Goal: Task Accomplishment & Management: Manage account settings

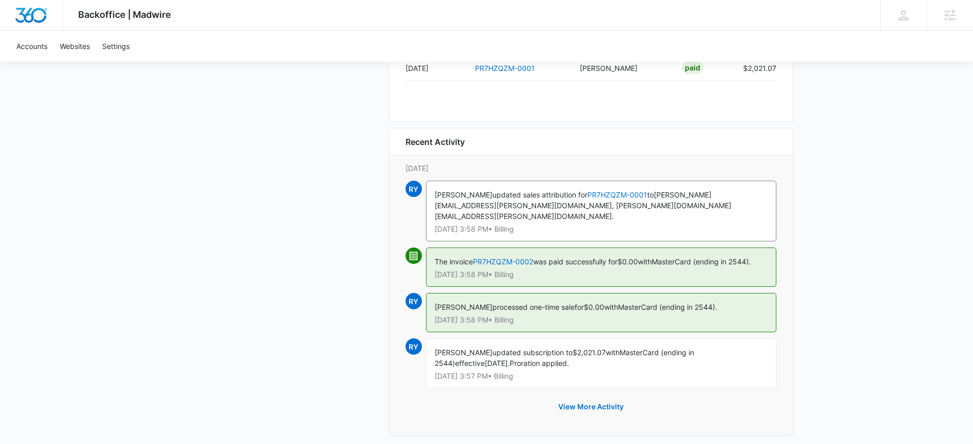
scroll to position [1109, 0]
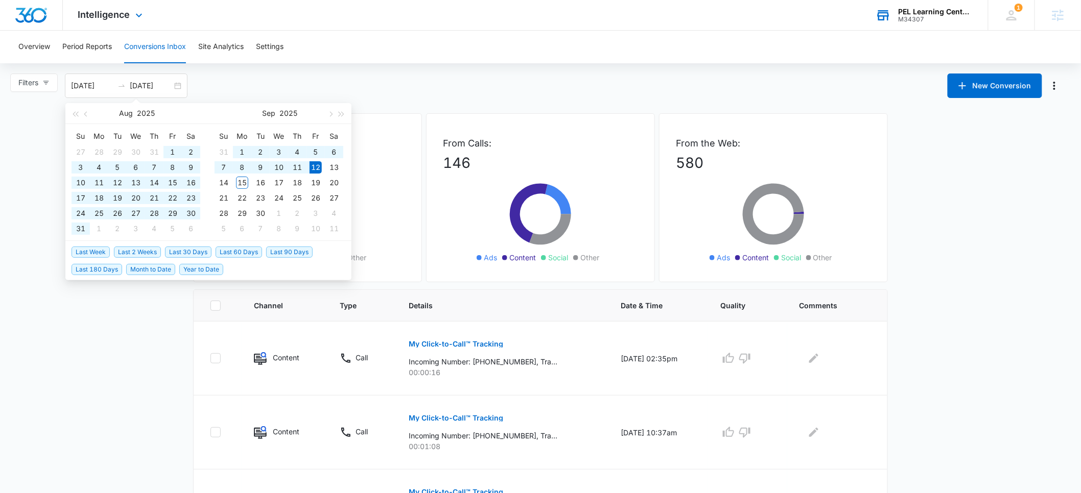
click at [922, 10] on div "PEL Learning Centers" at bounding box center [935, 12] width 75 height 8
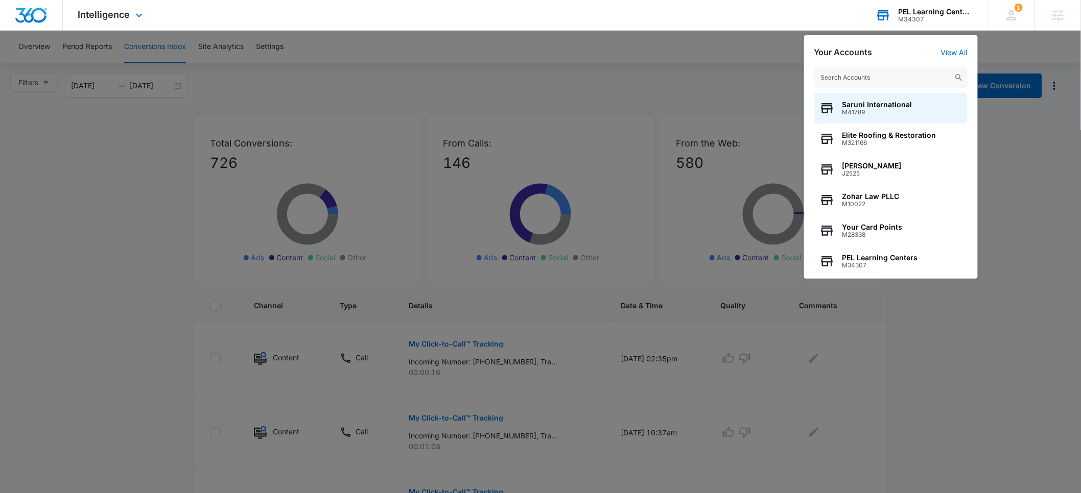
click at [868, 81] on input "text" at bounding box center [890, 77] width 153 height 20
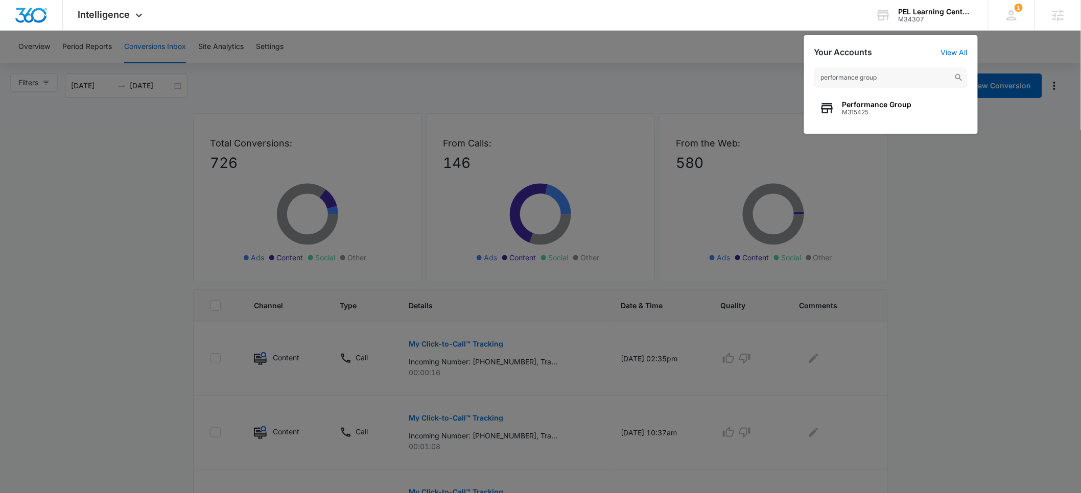
type input "performance group"
click at [868, 105] on span "Performance Group" at bounding box center [876, 105] width 69 height 8
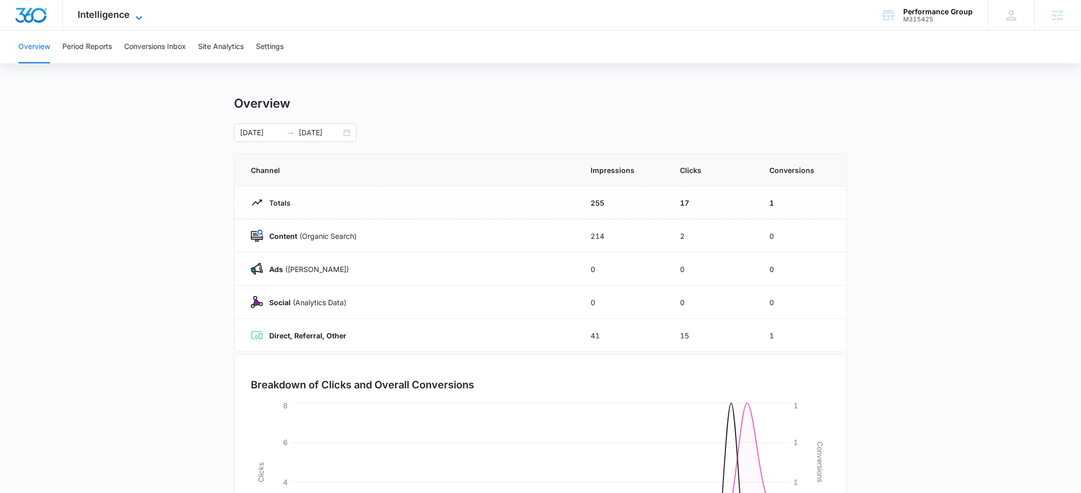
click at [103, 16] on span "Intelligence" at bounding box center [104, 14] width 52 height 11
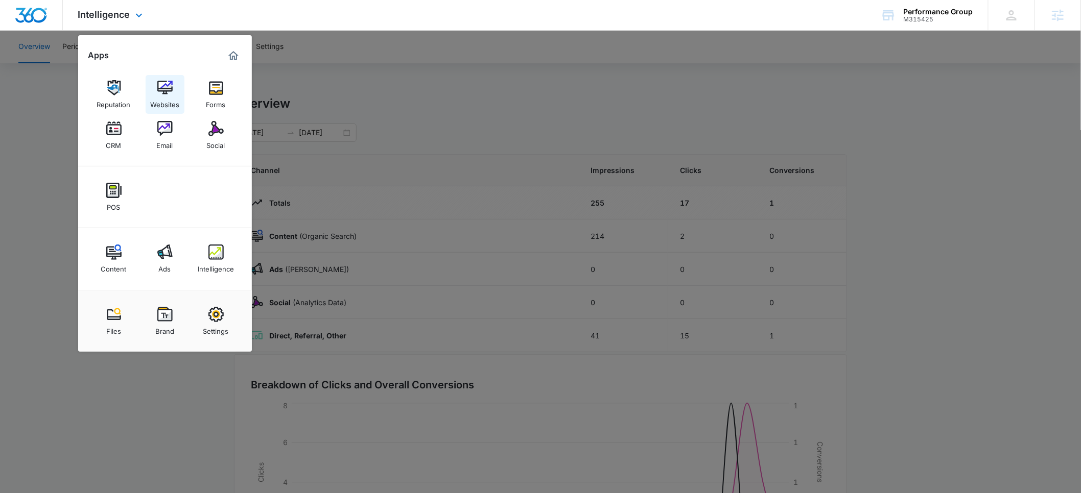
click at [169, 96] on div "Websites" at bounding box center [164, 102] width 29 height 13
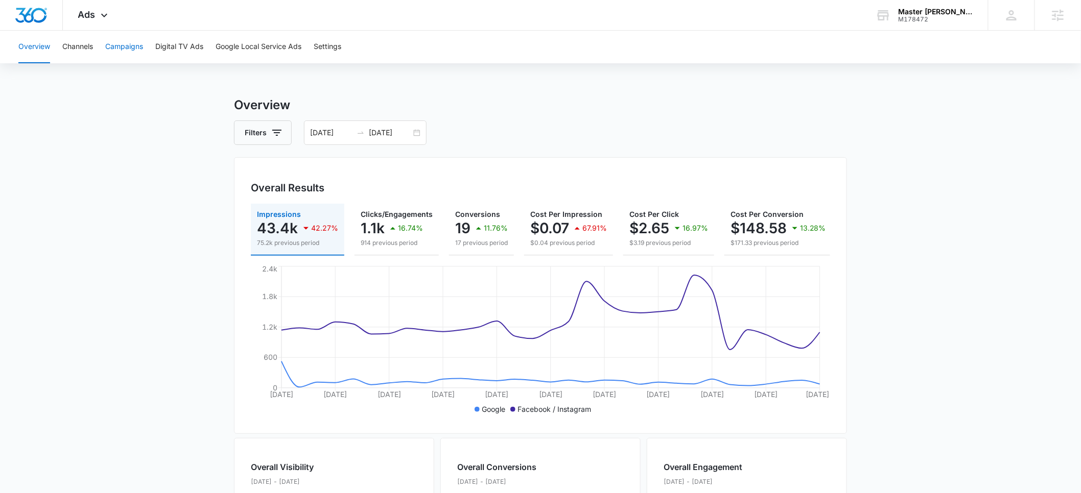
click at [124, 46] on button "Campaigns" at bounding box center [124, 47] width 38 height 33
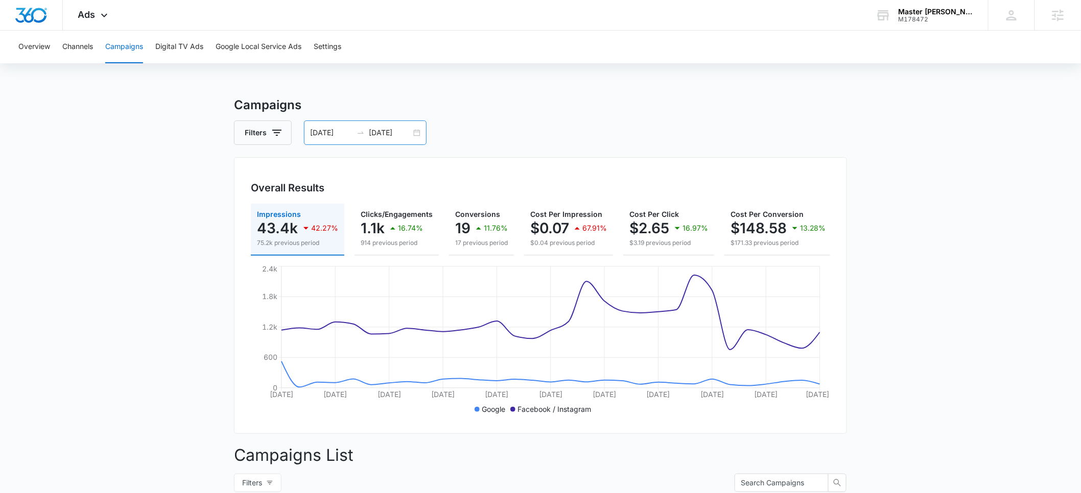
click at [321, 128] on input "08/01/2025" at bounding box center [331, 132] width 42 height 11
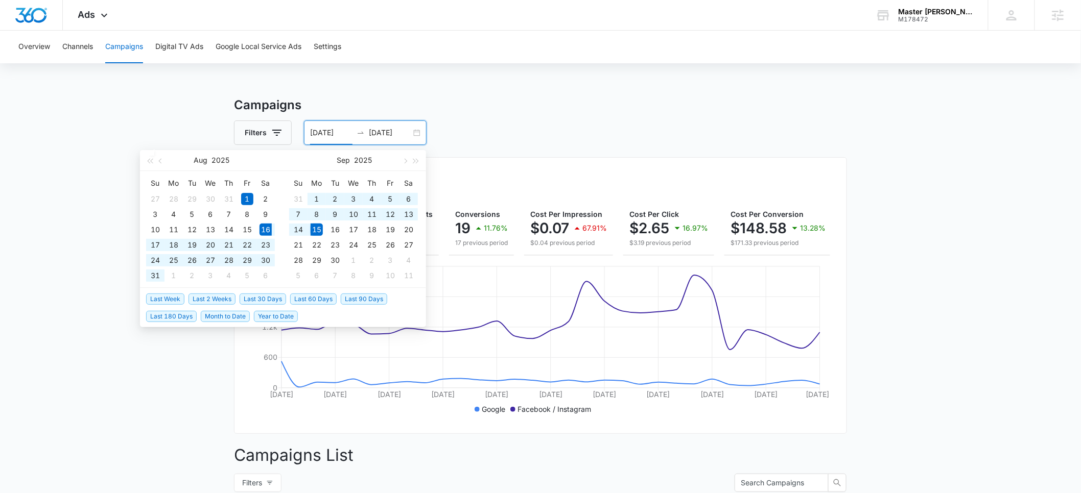
click at [258, 297] on span "Last 30 Days" at bounding box center [263, 299] width 46 height 11
type input "08/16/2025"
type input "09/15/2025"
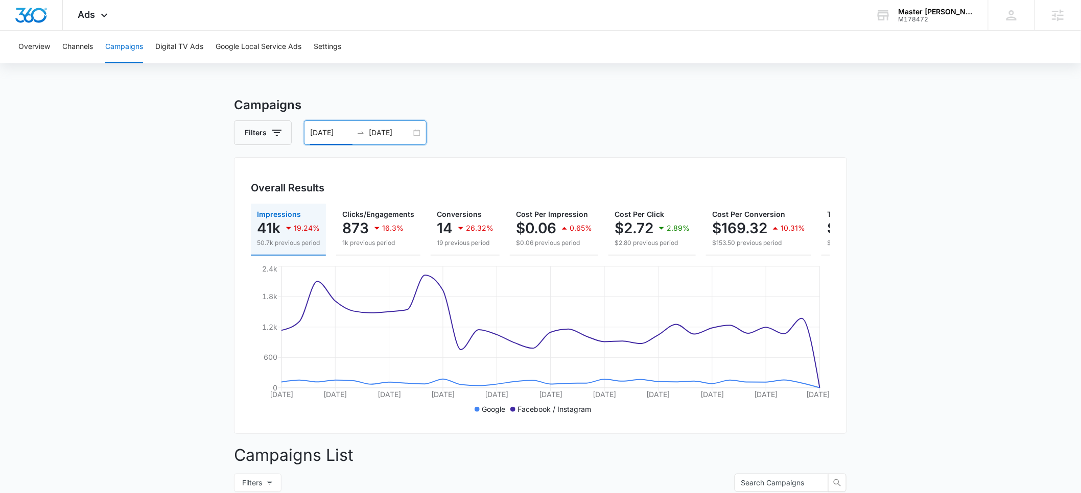
click at [319, 134] on input "08/16/2025" at bounding box center [331, 132] width 42 height 11
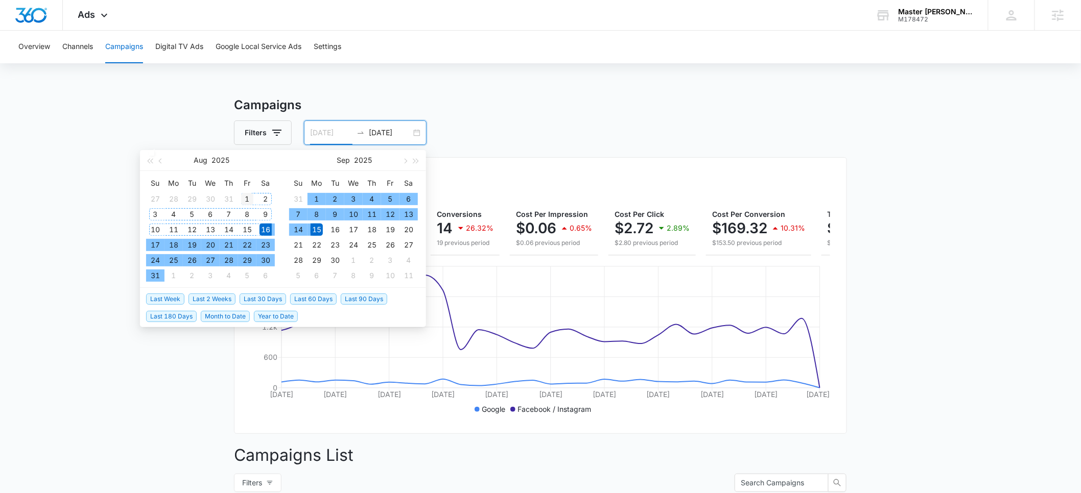
type input "08/01/2025"
click at [245, 197] on div "1" at bounding box center [247, 199] width 12 height 12
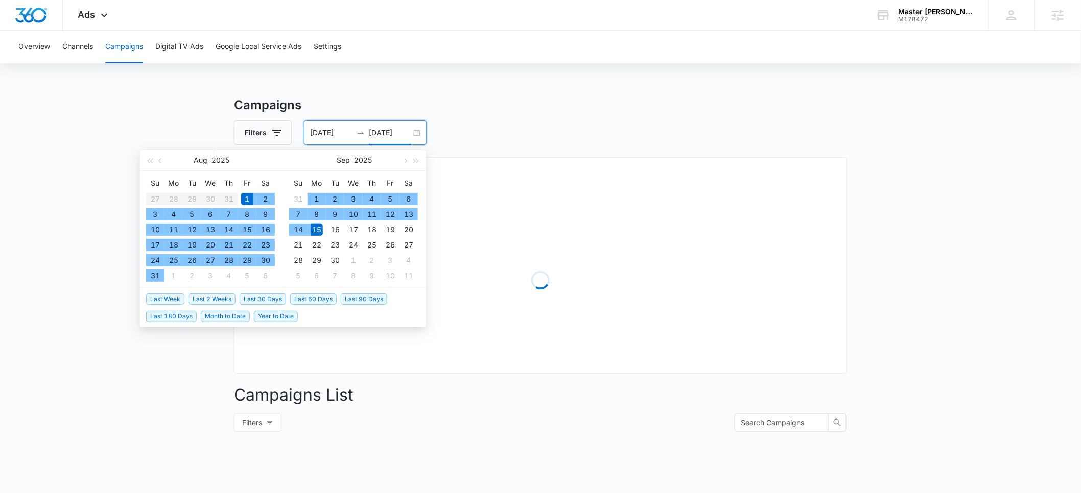
type input "09/15/2025"
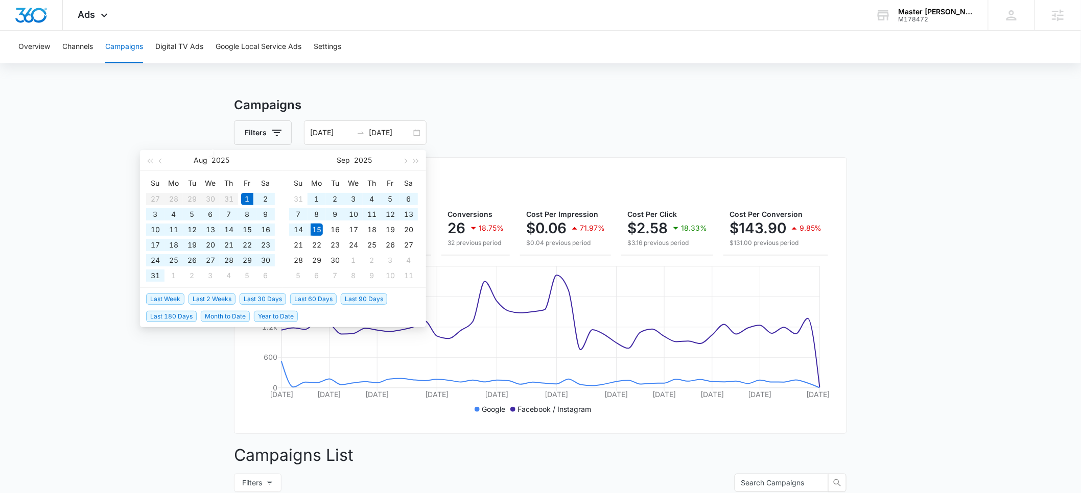
click at [449, 102] on h3 "Campaigns" at bounding box center [540, 105] width 613 height 18
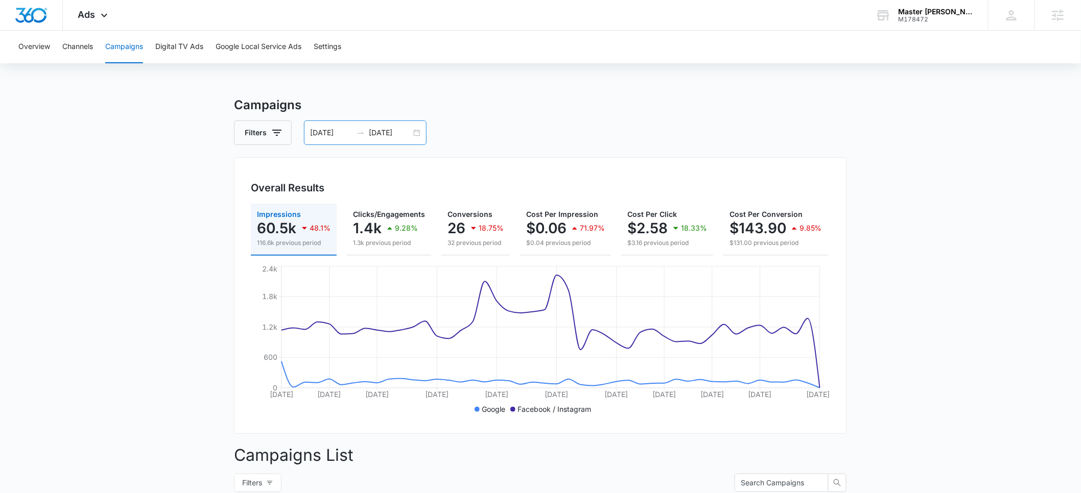
click at [322, 133] on input "08/01/2025" at bounding box center [331, 132] width 42 height 11
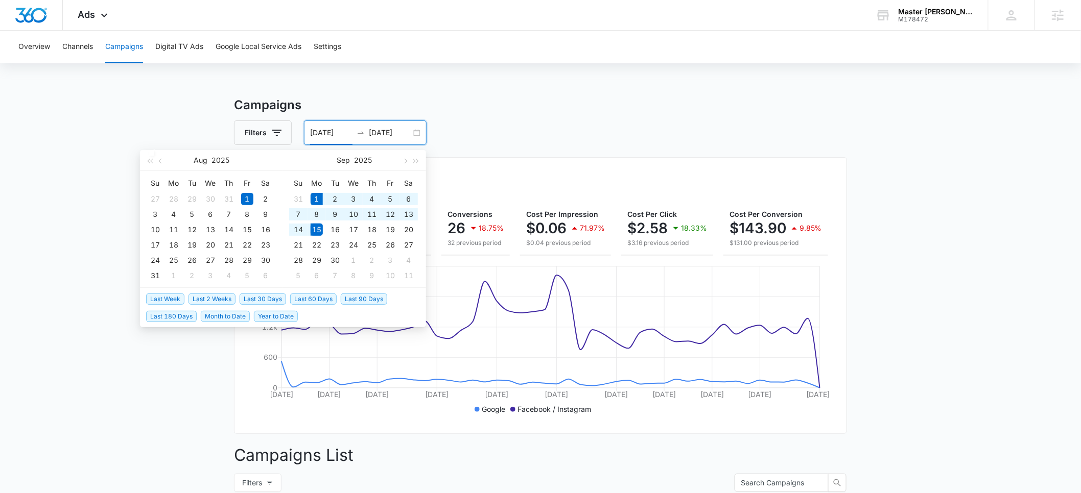
click at [231, 316] on span "Month to Date" at bounding box center [225, 316] width 49 height 11
type input "09/01/2025"
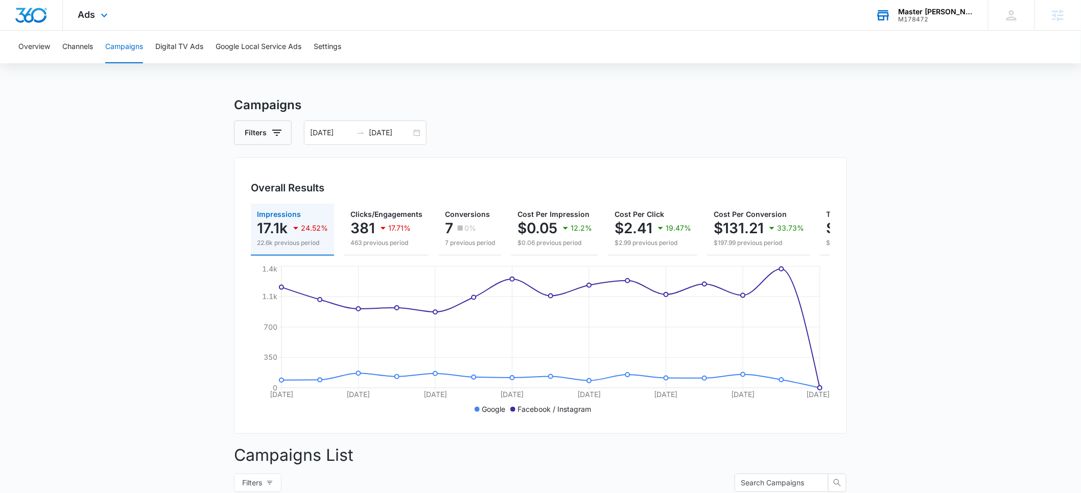
click at [910, 18] on div "M178472" at bounding box center [935, 19] width 75 height 7
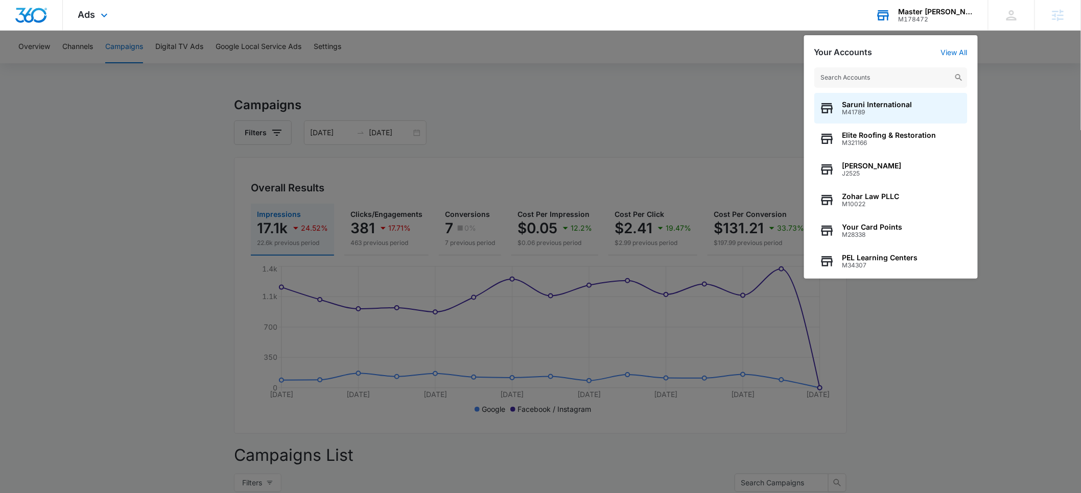
click at [845, 78] on input "text" at bounding box center [890, 77] width 153 height 20
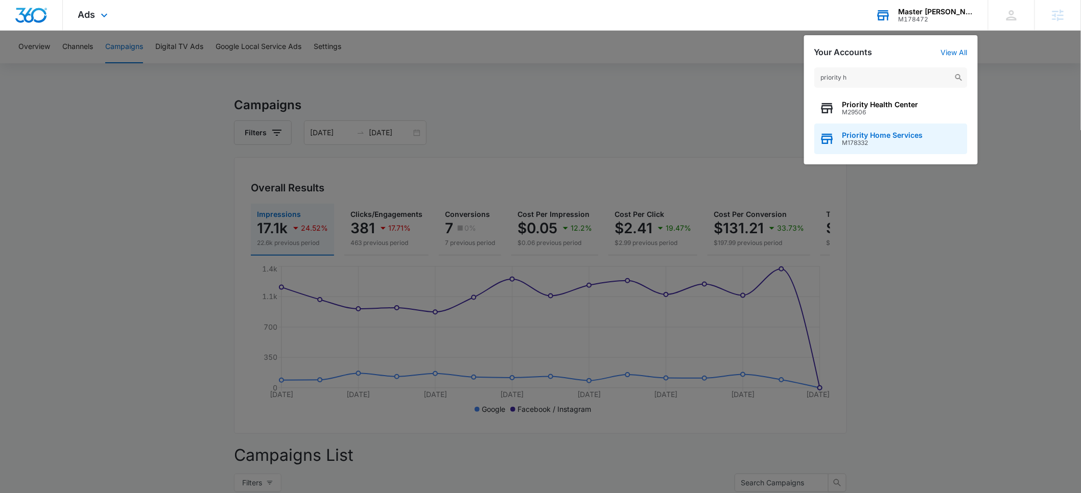
type input "priority h"
click at [858, 141] on span "M178332" at bounding box center [882, 142] width 81 height 7
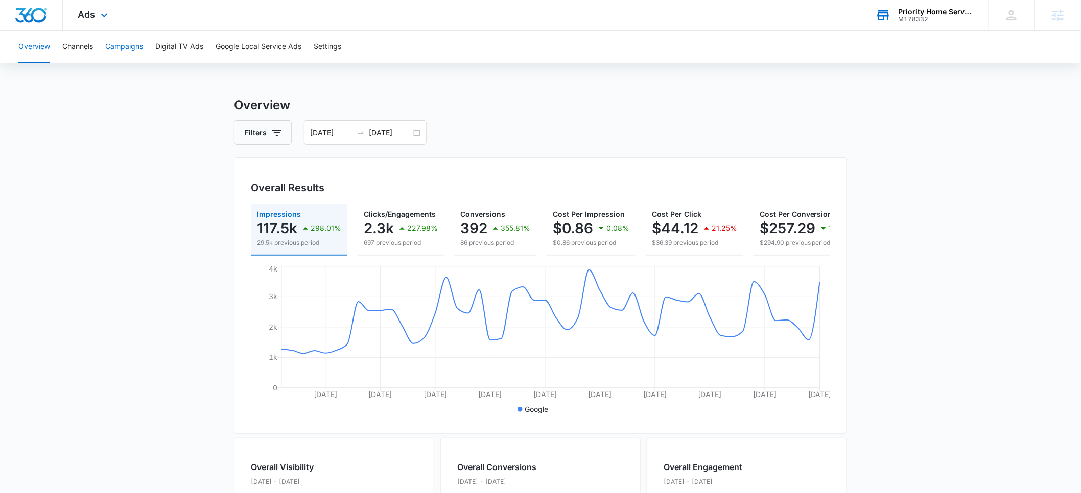
click at [128, 50] on button "Campaigns" at bounding box center [124, 47] width 38 height 33
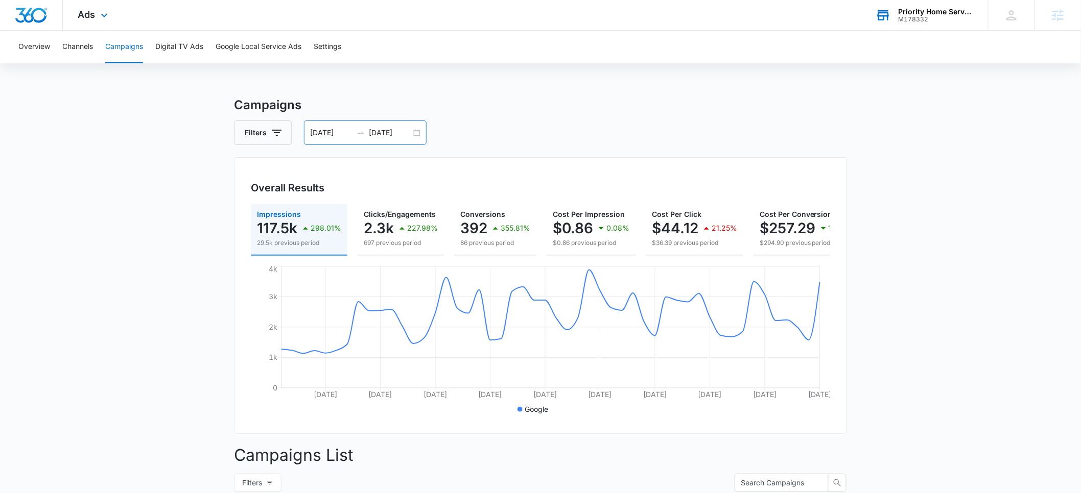
click at [320, 133] on input "07/21/2025" at bounding box center [331, 132] width 42 height 11
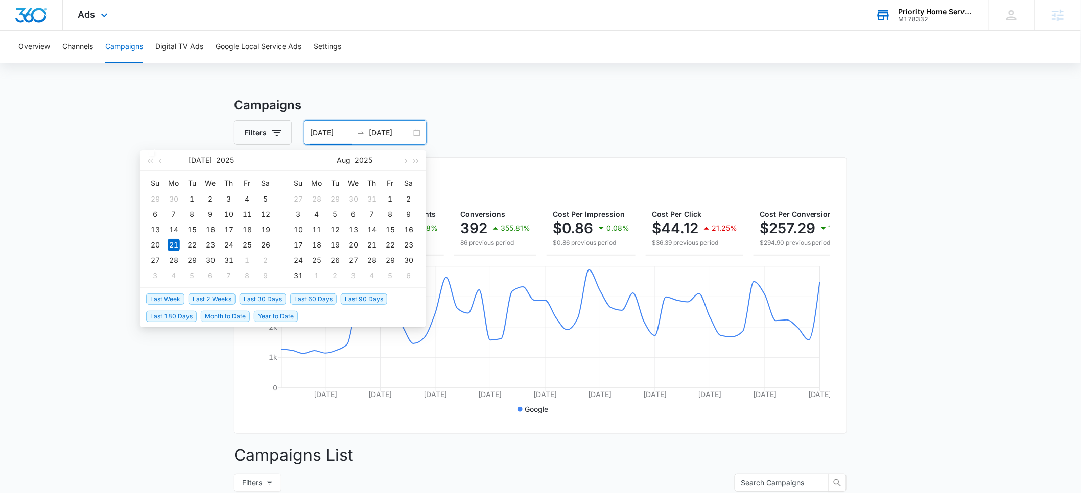
click at [237, 314] on span "Month to Date" at bounding box center [225, 316] width 49 height 11
type input "09/01/2025"
type input "09/15/2025"
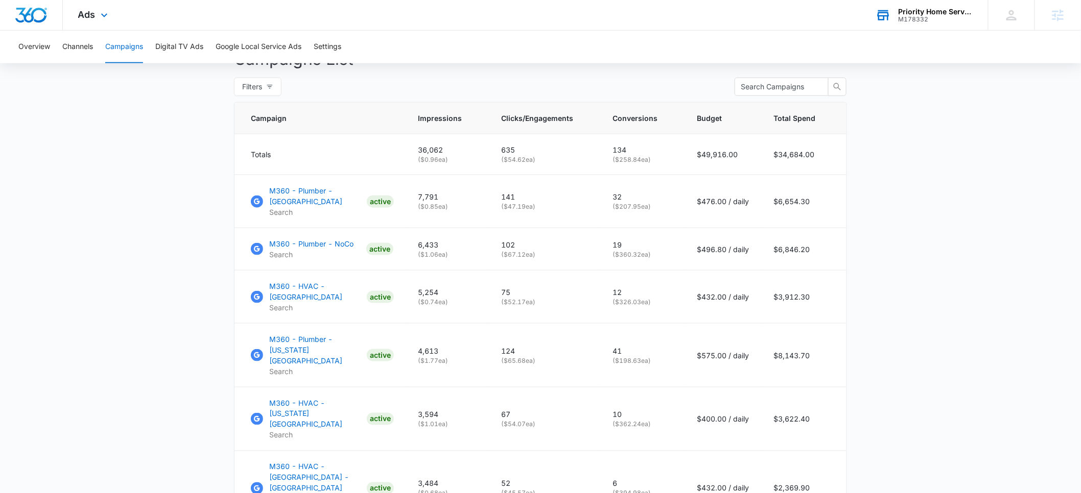
scroll to position [284, 0]
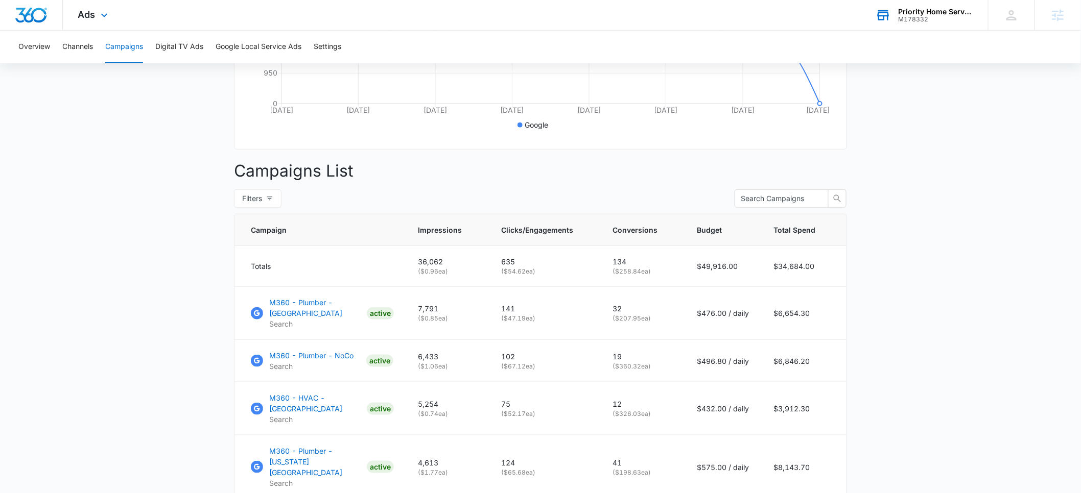
click at [934, 20] on div "M178332" at bounding box center [935, 19] width 75 height 7
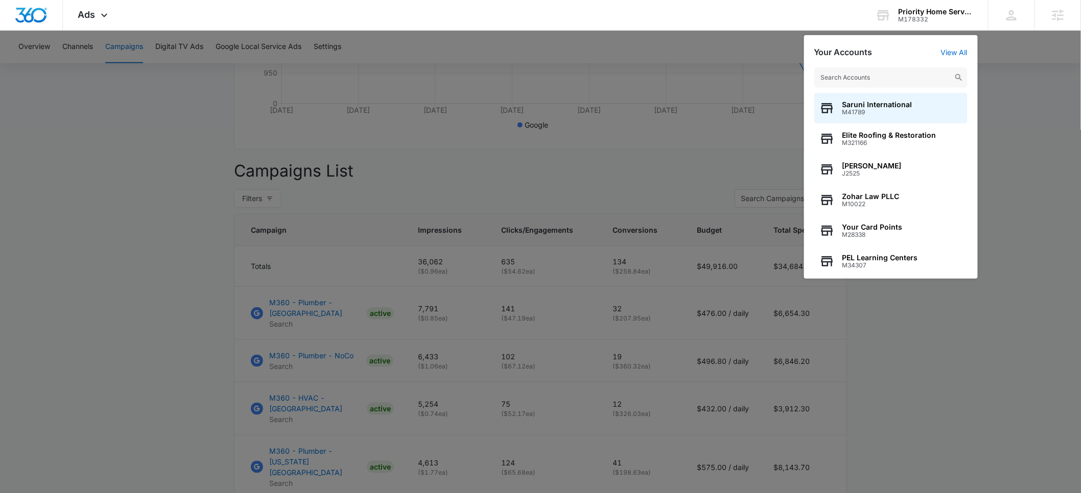
click at [867, 73] on input "text" at bounding box center [890, 77] width 153 height 20
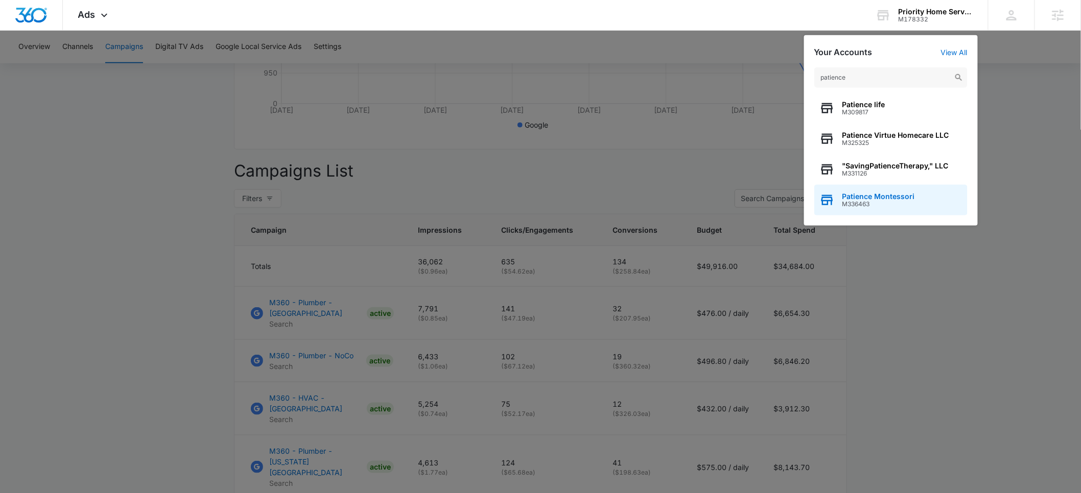
type input "patience"
click at [875, 197] on span "Patience Montessori" at bounding box center [878, 197] width 73 height 8
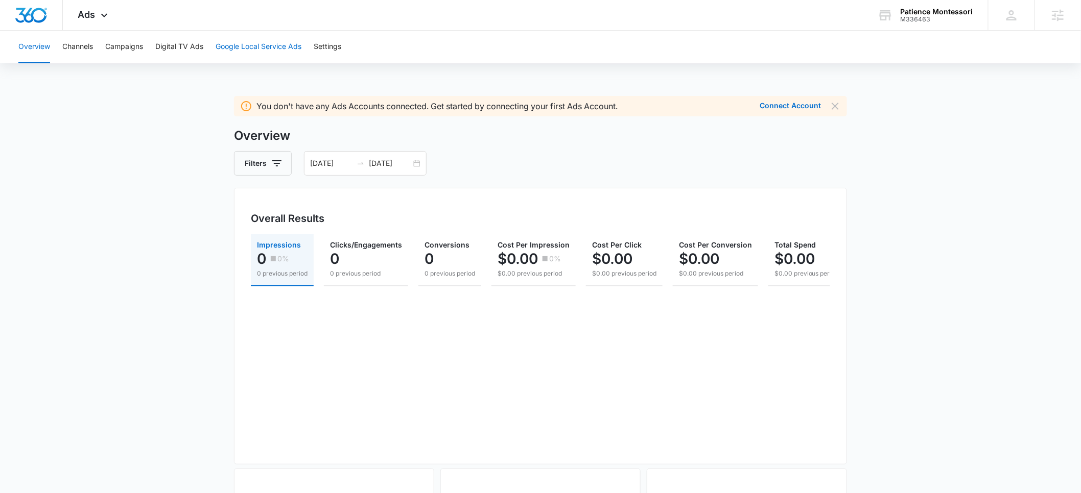
click at [250, 46] on button "Google Local Service Ads" at bounding box center [259, 47] width 86 height 33
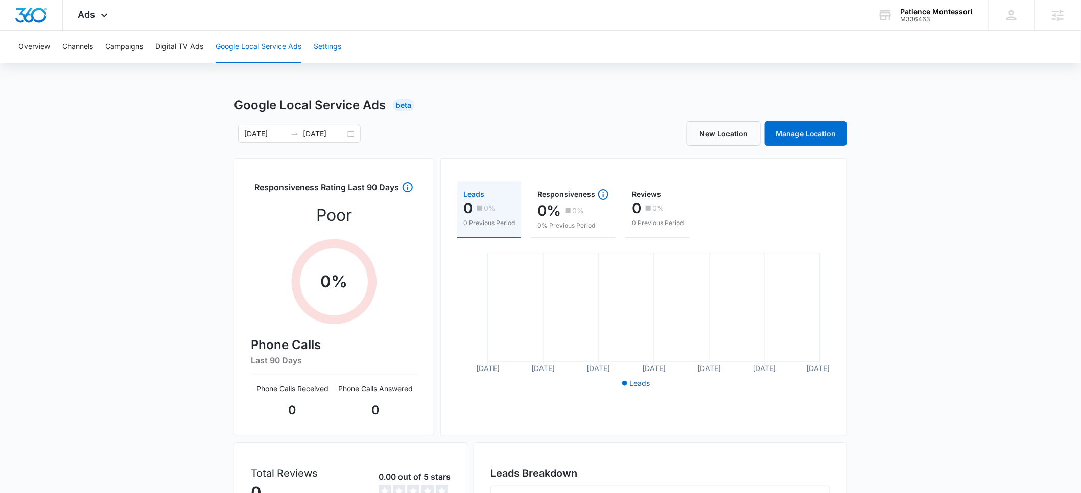
click at [330, 50] on button "Settings" at bounding box center [328, 47] width 28 height 33
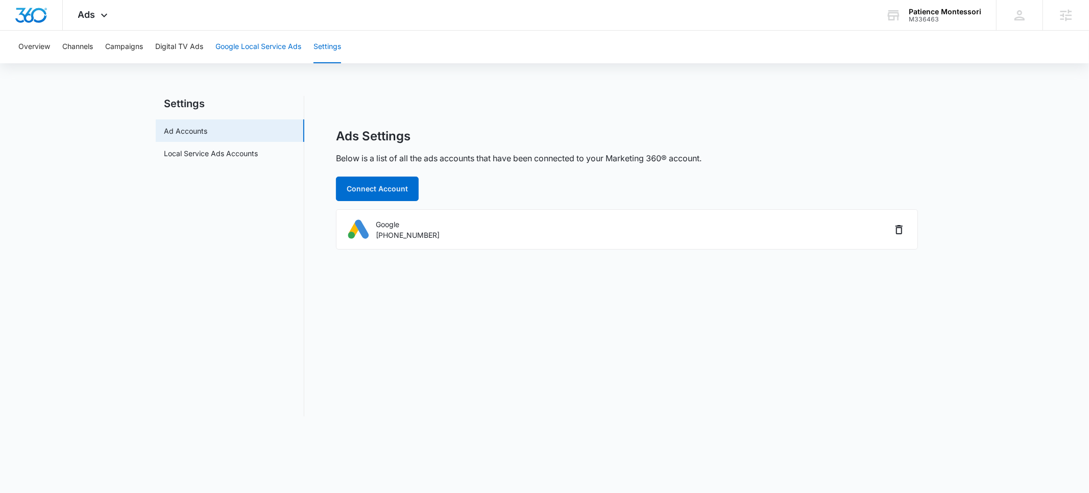
click at [263, 50] on button "Google Local Service Ads" at bounding box center [259, 47] width 86 height 33
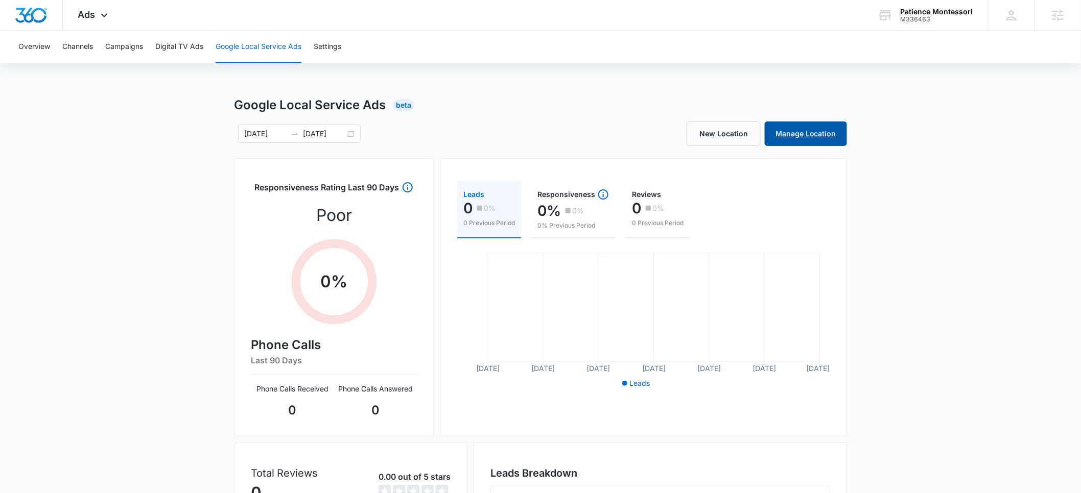
click at [795, 131] on link "Manage Location" at bounding box center [806, 134] width 82 height 25
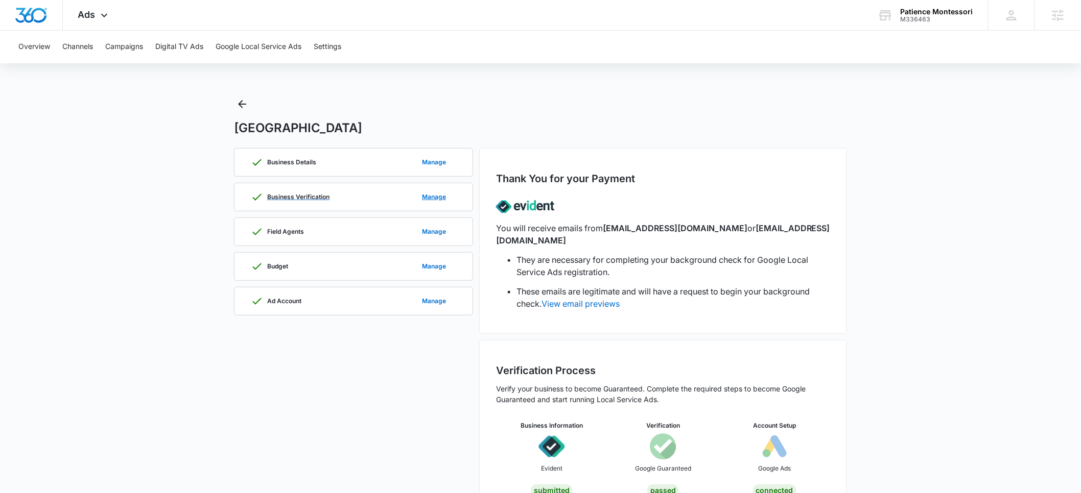
click at [294, 199] on p "Business Verification" at bounding box center [298, 197] width 62 height 6
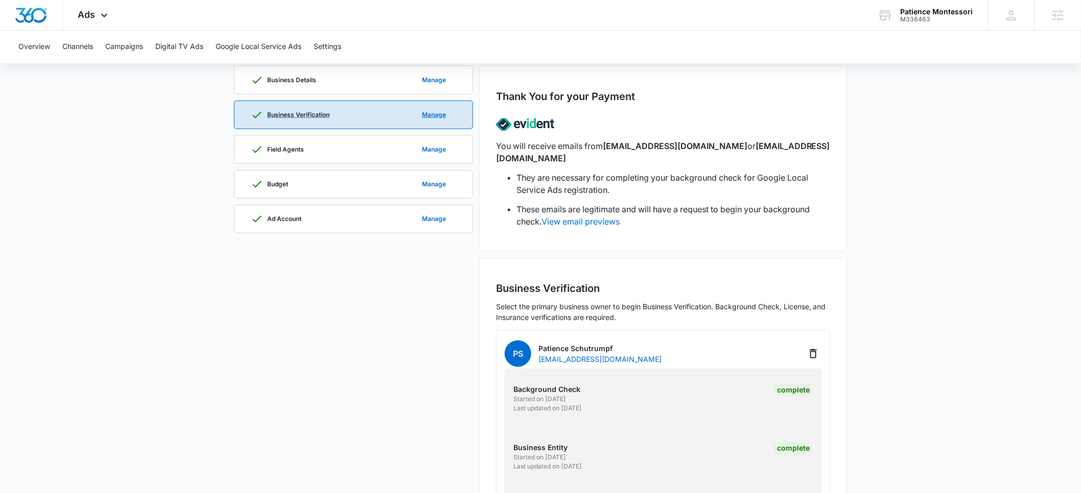
scroll to position [38, 0]
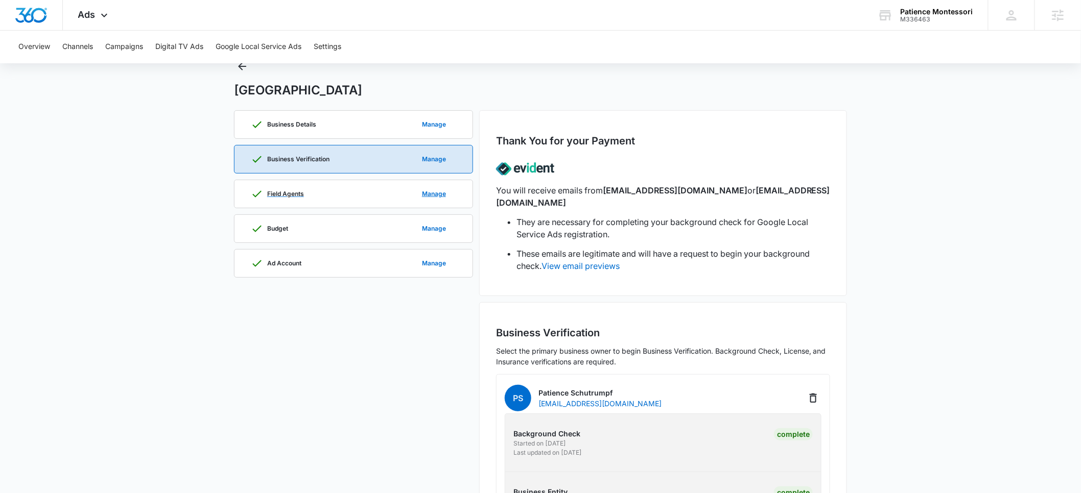
click at [301, 193] on p "Field Agents" at bounding box center [285, 194] width 37 height 6
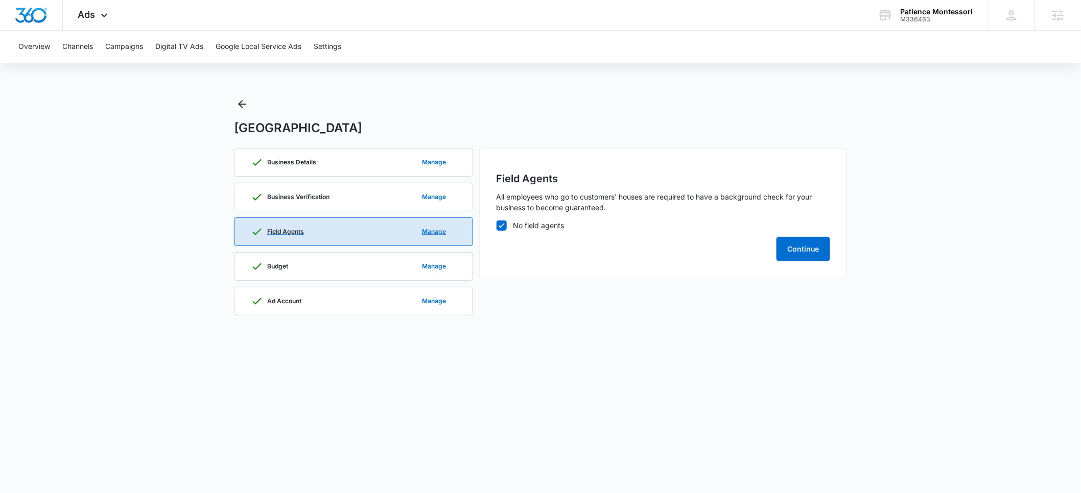
scroll to position [0, 0]
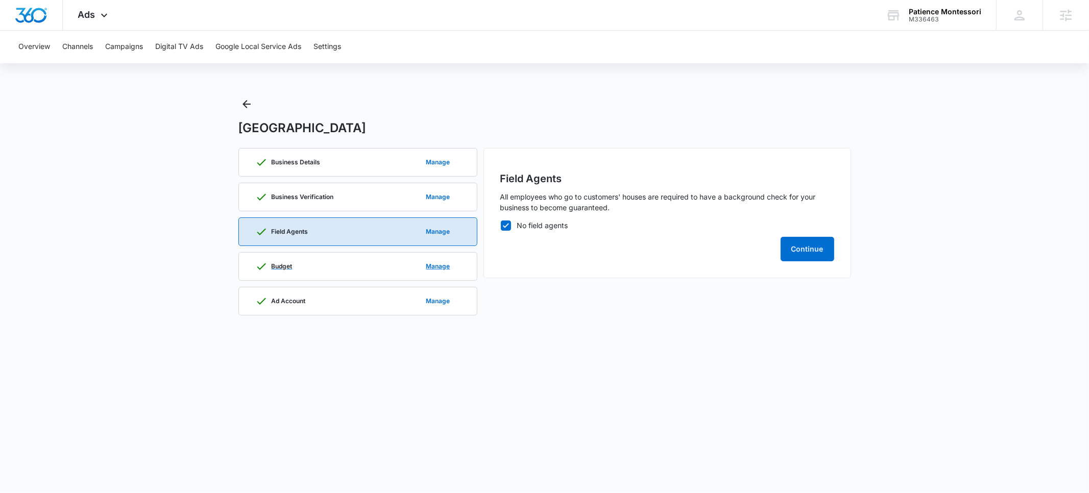
click at [338, 269] on div "Budget Manage" at bounding box center [357, 267] width 205 height 28
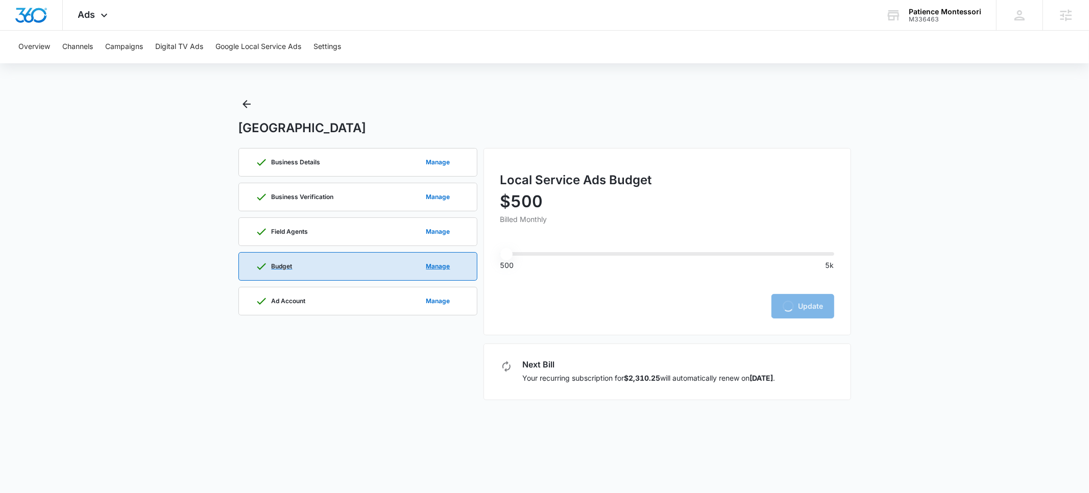
type input "500"
click at [341, 302] on div "Ad Account Manage" at bounding box center [357, 302] width 205 height 28
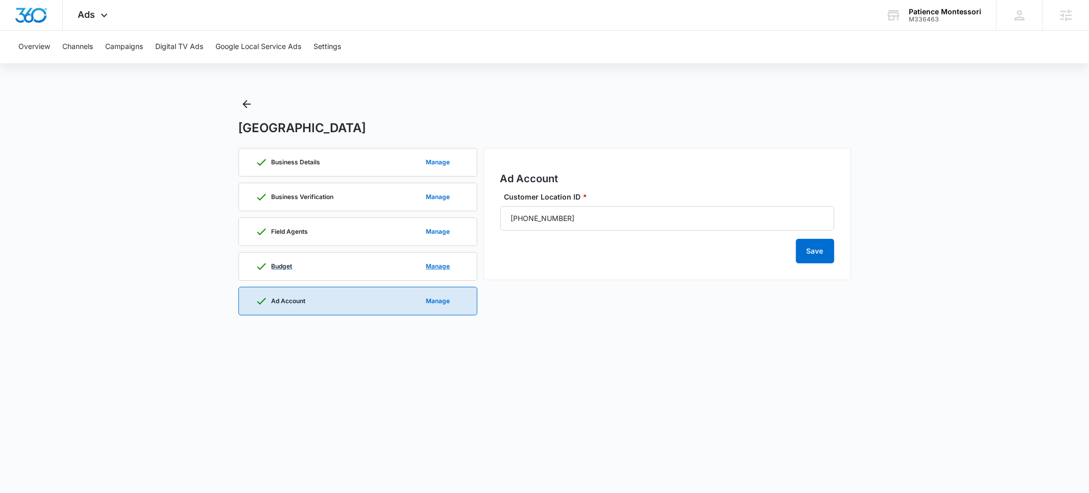
click at [315, 261] on div "Budget Manage" at bounding box center [357, 267] width 205 height 28
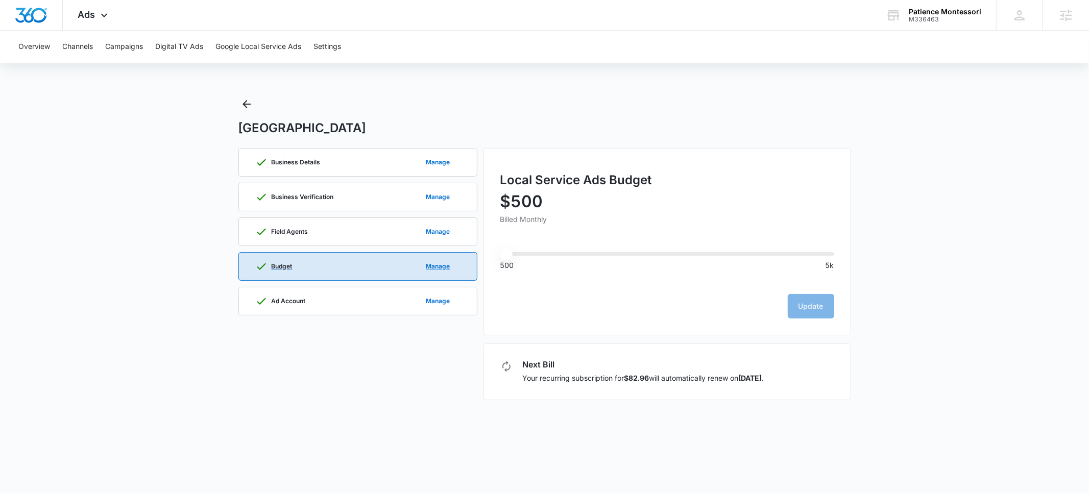
type input "500"
click at [333, 298] on div "Ad Account Manage" at bounding box center [357, 302] width 205 height 28
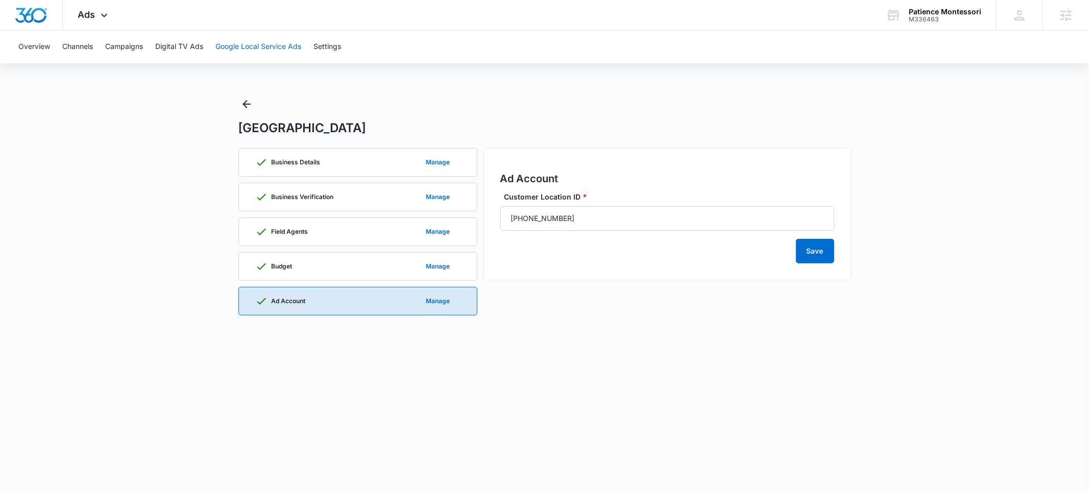
click at [257, 50] on button "Google Local Service Ads" at bounding box center [259, 47] width 86 height 33
